Goal: Navigation & Orientation: Find specific page/section

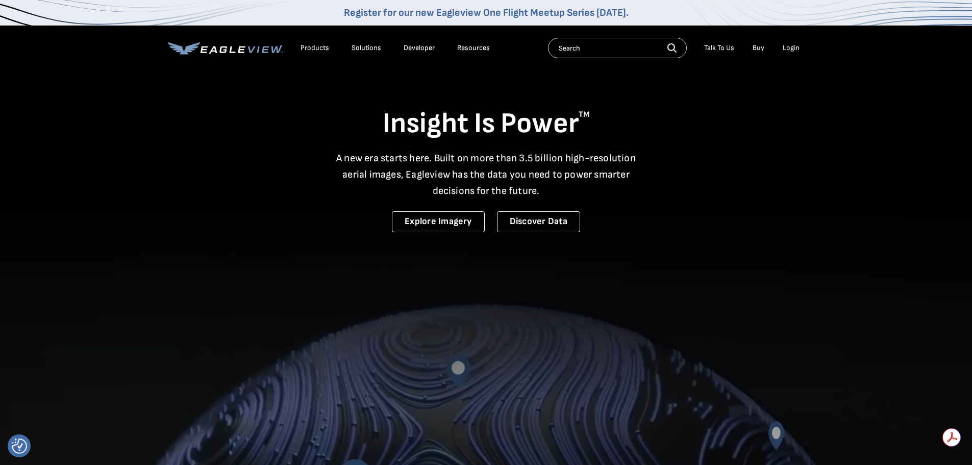
click at [794, 48] on div "Login" at bounding box center [791, 47] width 17 height 9
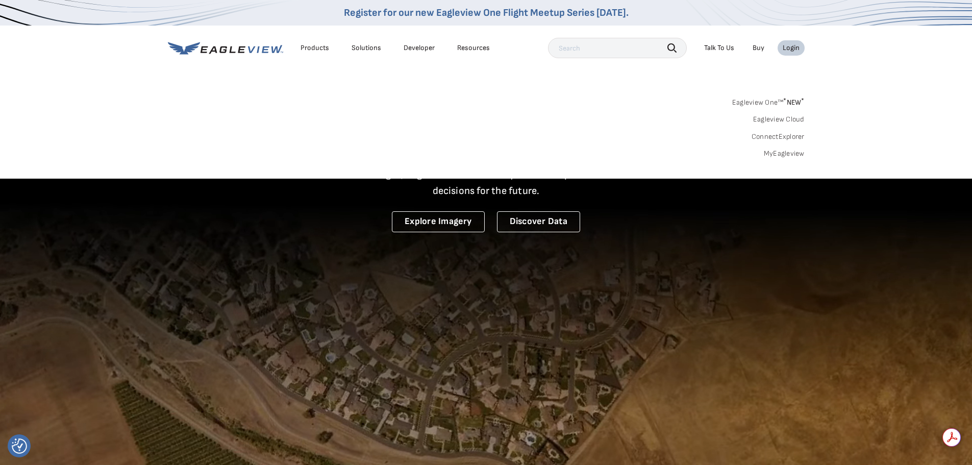
click at [794, 47] on div "Login" at bounding box center [791, 47] width 17 height 9
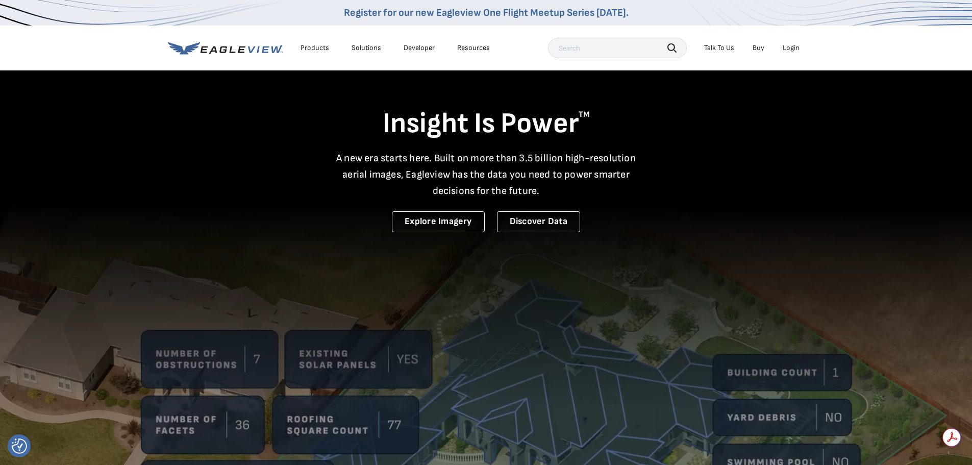
click at [794, 47] on div "Login" at bounding box center [791, 47] width 17 height 9
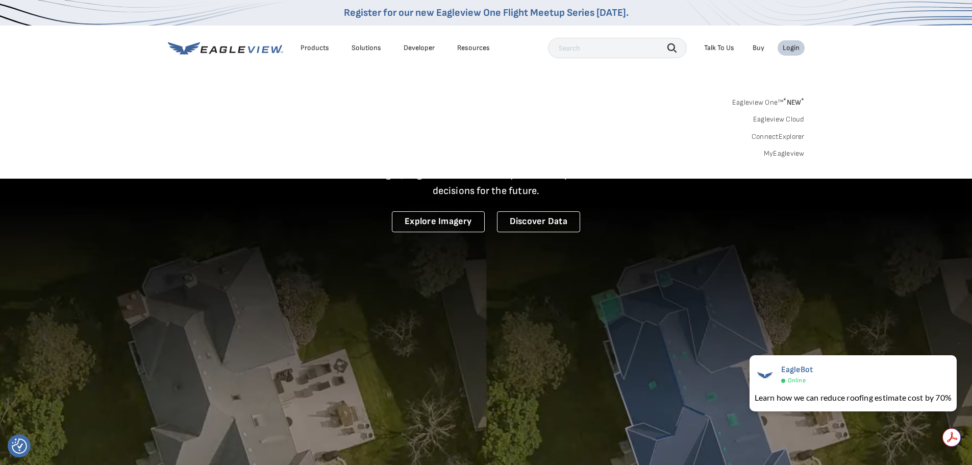
click at [737, 101] on link "Eagleview One™ * NEW *" at bounding box center [768, 101] width 72 height 12
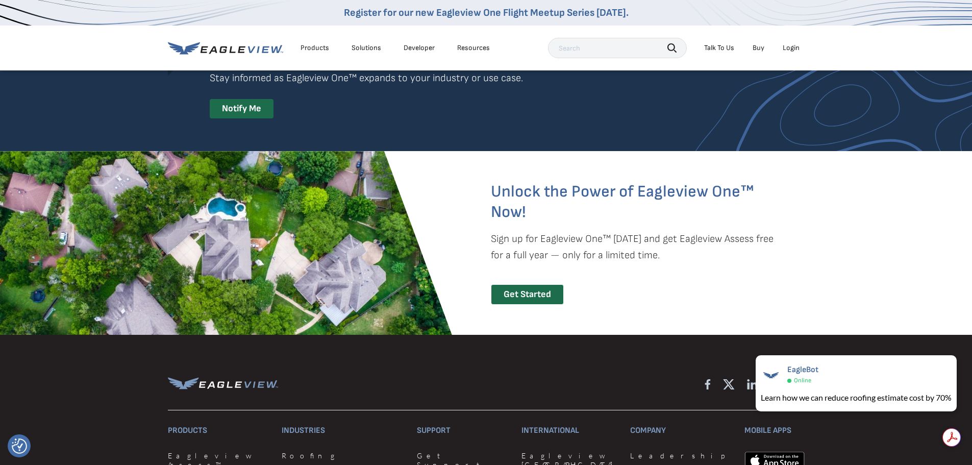
scroll to position [1837, 0]
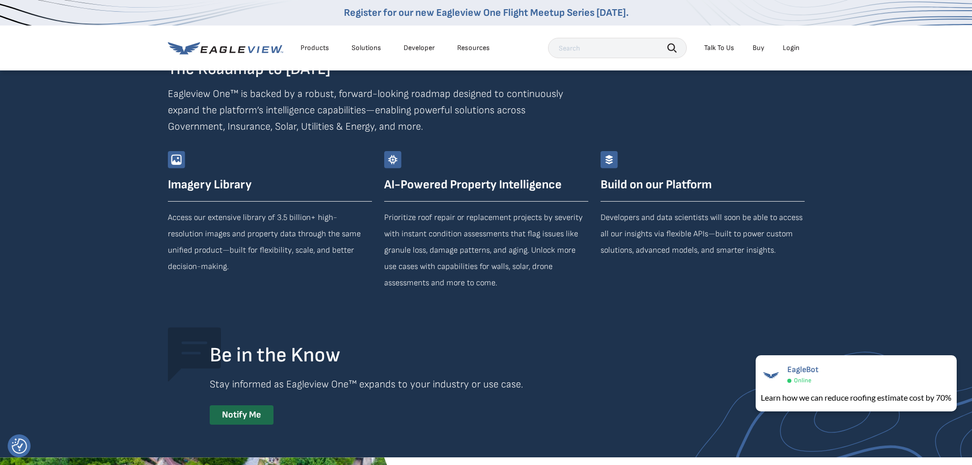
click at [793, 49] on div "Login" at bounding box center [791, 47] width 17 height 9
click at [556, 328] on div "Be in the Know Stay informed as Eagleview One™ expands to your industry or use …" at bounding box center [486, 376] width 637 height 98
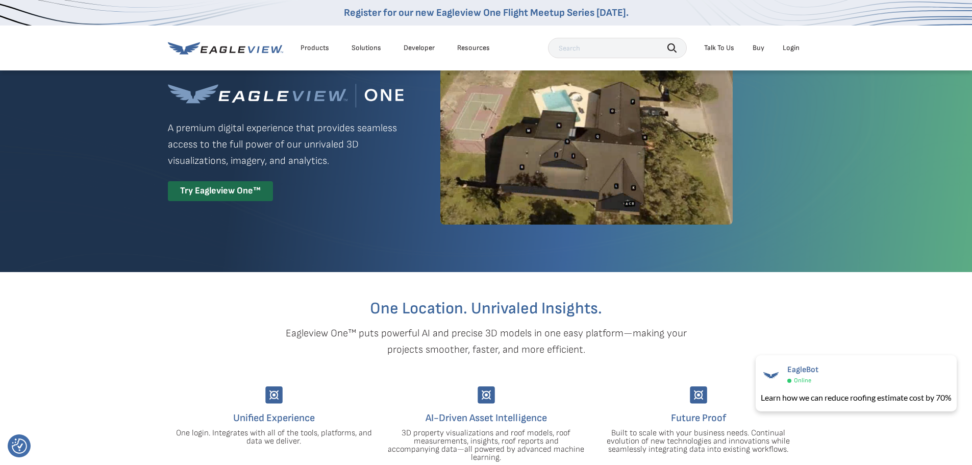
scroll to position [102, 0]
